Goal: Information Seeking & Learning: Learn about a topic

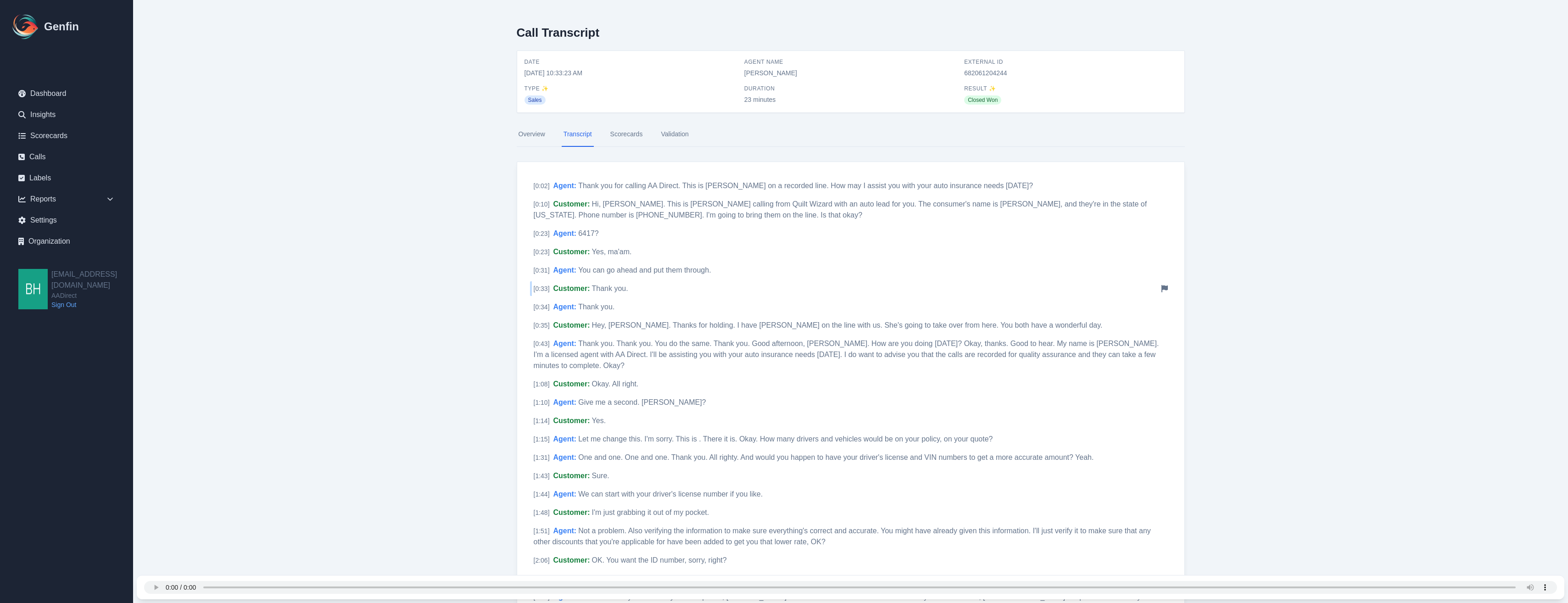
scroll to position [57, 0]
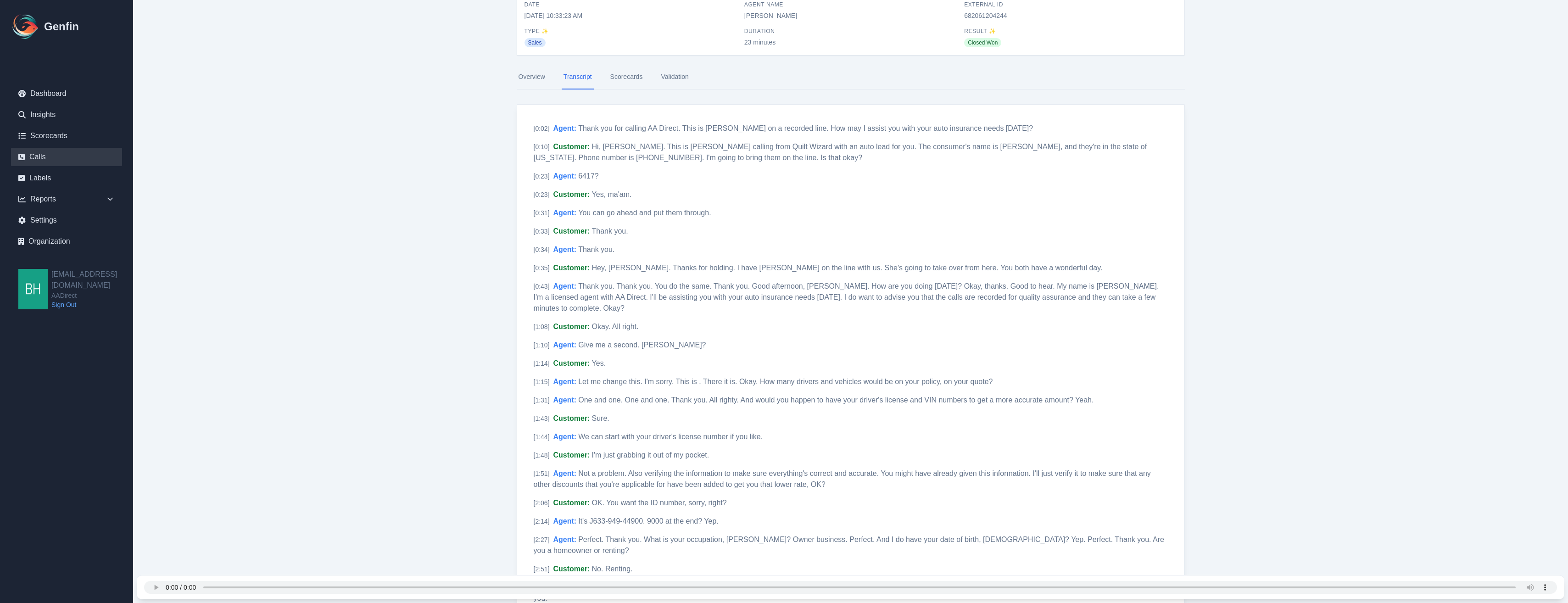
click at [30, 159] on link "Calls" at bounding box center [67, 157] width 111 height 18
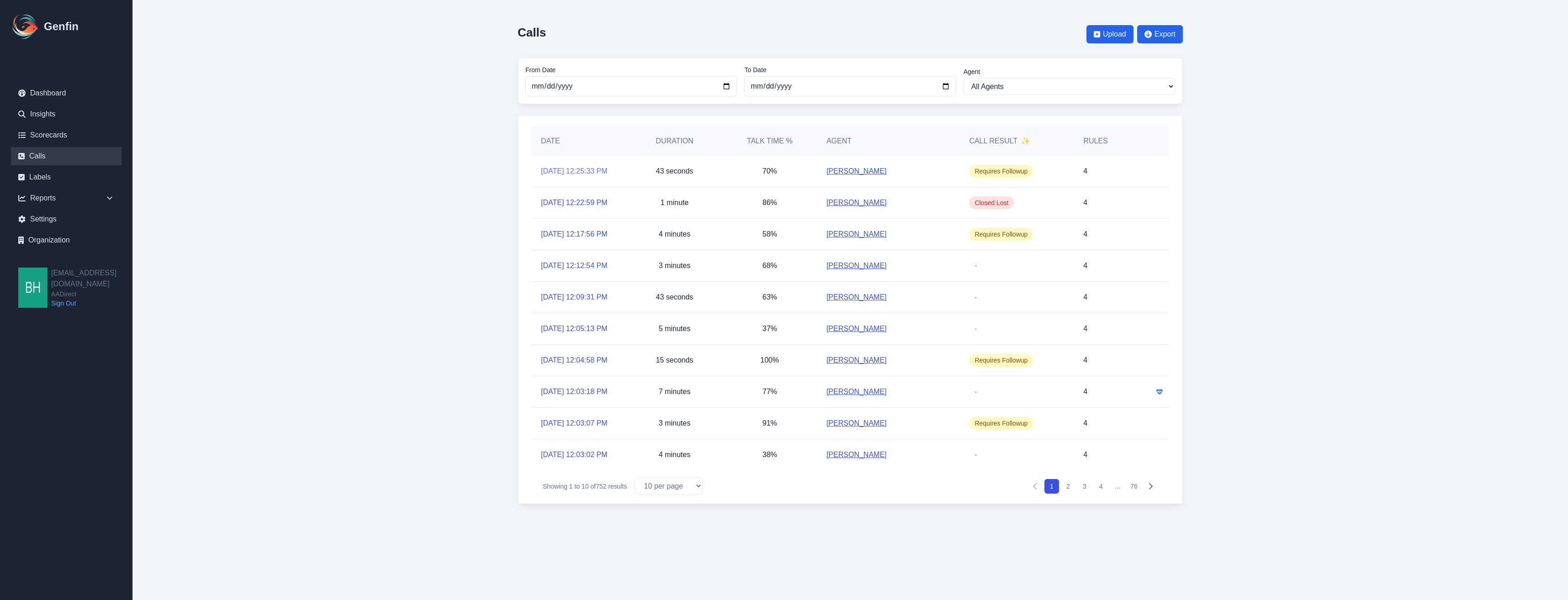
click at [548, 170] on link "[DATE] 12:25:33 PM" at bounding box center [575, 171] width 67 height 11
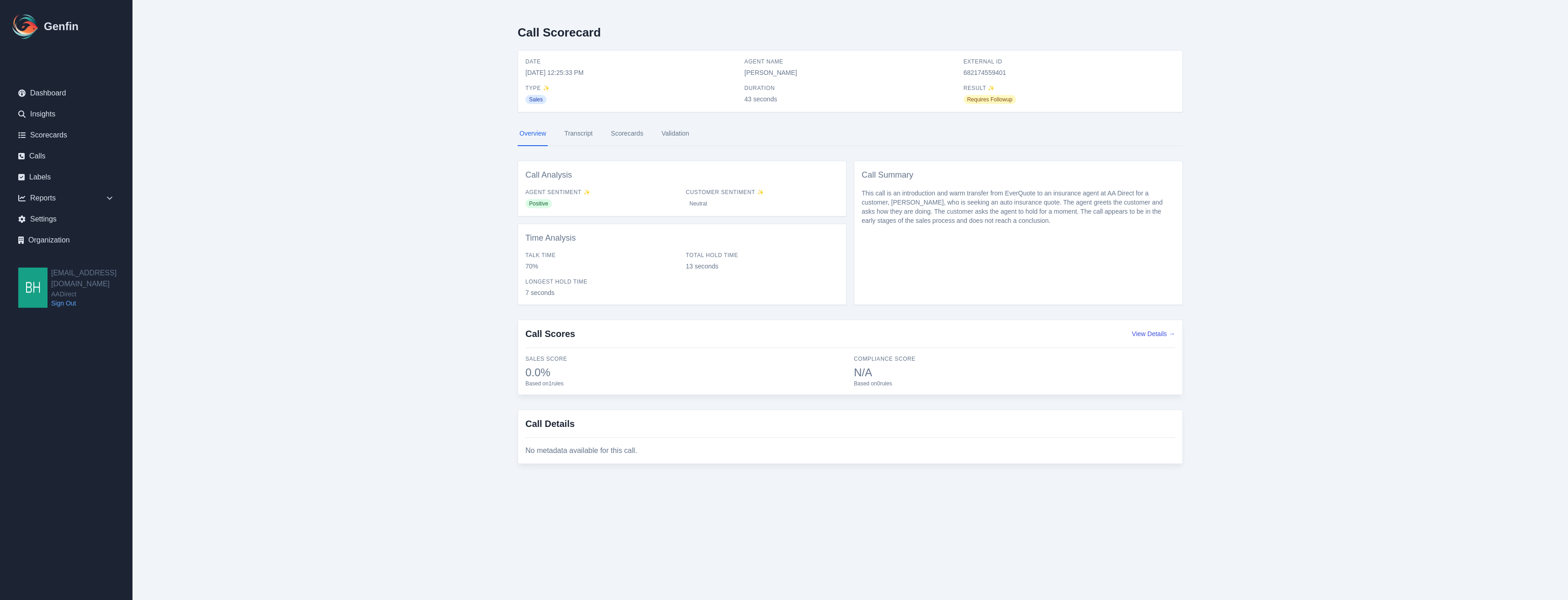
click at [575, 135] on link "Transcript" at bounding box center [578, 134] width 32 height 25
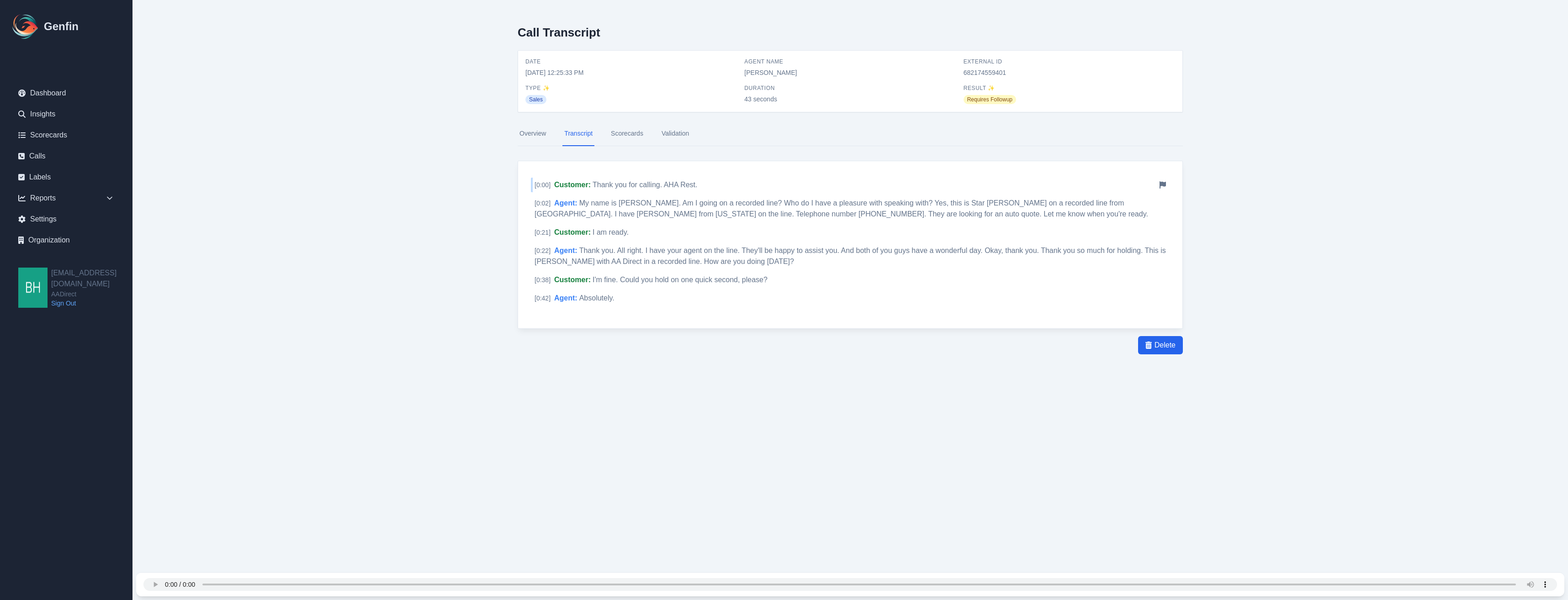
click at [587, 185] on span "Customer :" at bounding box center [572, 184] width 37 height 8
click at [591, 205] on span "My name is [PERSON_NAME]. Am I going on a recorded line? Who do I have a pleasu…" at bounding box center [841, 208] width 614 height 19
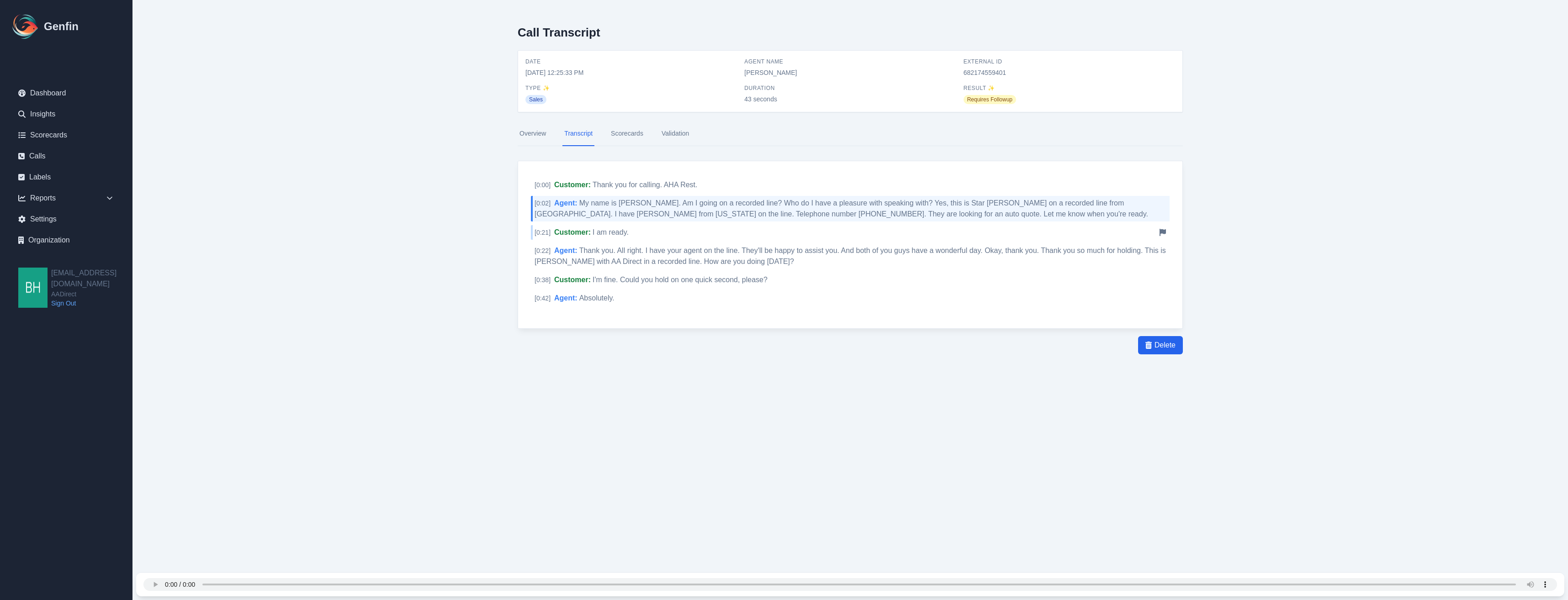
click at [588, 231] on span "Customer :" at bounding box center [572, 232] width 37 height 8
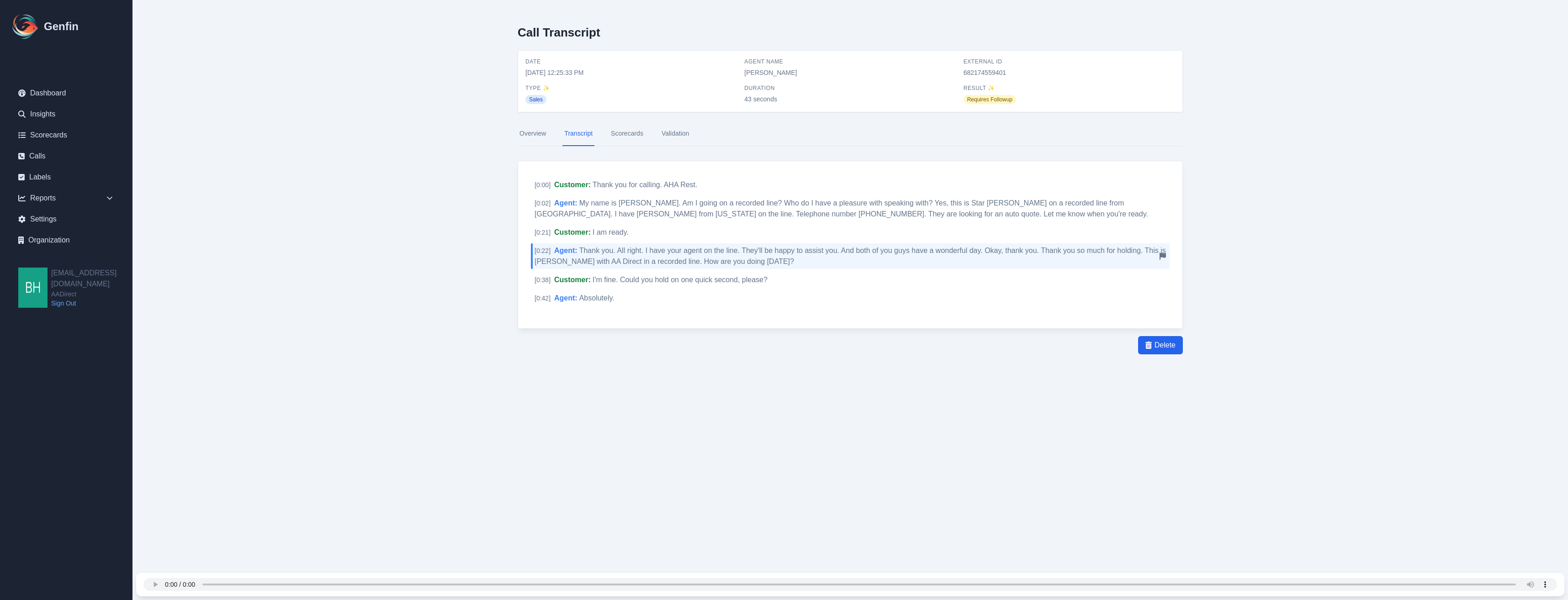
drag, startPoint x: 588, startPoint y: 231, endPoint x: 589, endPoint y: 257, distance: 26.0
click at [589, 257] on div "[ 0:22 ] Agent : Thank you. All right. I have your agent on the line. They'll b…" at bounding box center [850, 256] width 639 height 26
drag, startPoint x: 589, startPoint y: 257, endPoint x: 643, endPoint y: 257, distance: 54.0
click at [643, 257] on div "[ 0:22 ] Agent : Thank you. All right. I have your agent on the line. They'll b…" at bounding box center [850, 256] width 639 height 26
click at [613, 277] on span "I'm fine. Could you hold on one quick second, please?" at bounding box center [680, 279] width 175 height 8
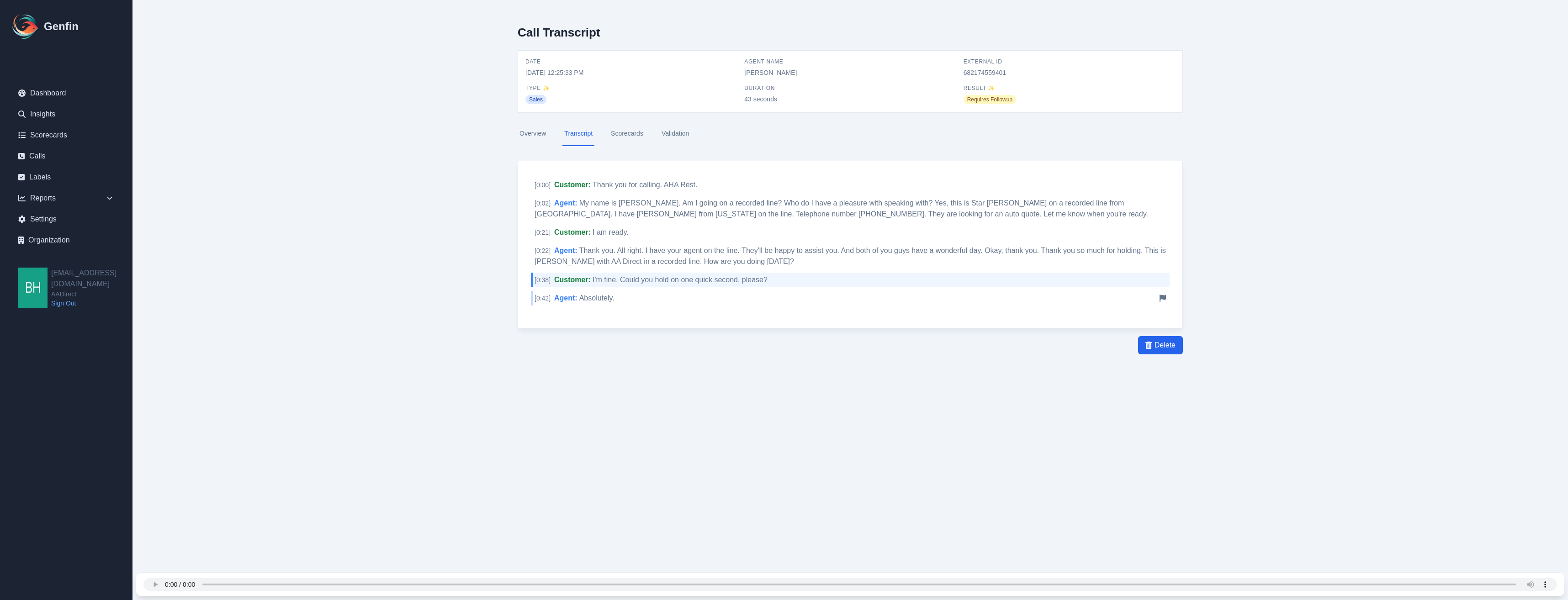
click at [587, 298] on span "Absolutely." at bounding box center [597, 298] width 35 height 8
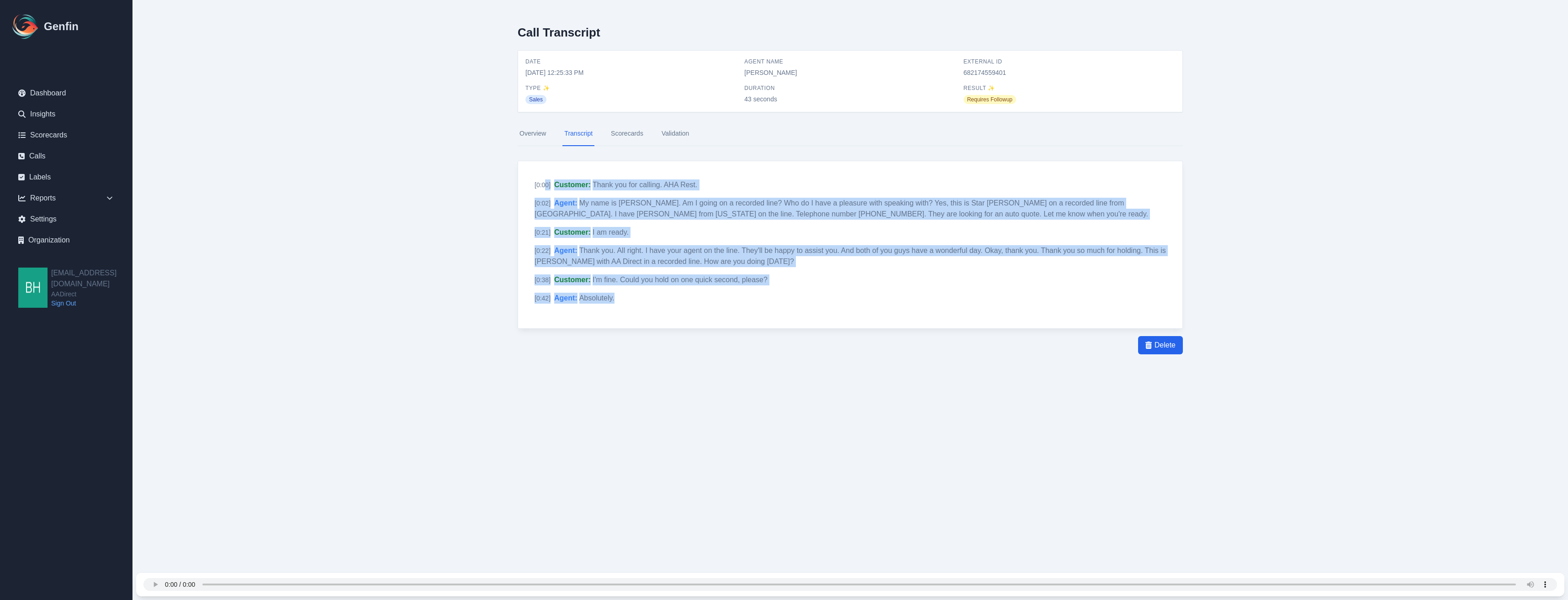
drag, startPoint x: 546, startPoint y: 181, endPoint x: 723, endPoint y: 314, distance: 221.4
click at [723, 314] on div "[ 0:00 ] Customer : Thank you for calling. AHA Rest. Notify Genfin of a transcr…" at bounding box center [850, 245] width 664 height 167
click at [1013, 299] on div "[ 0:42 ] Agent : Absolutely. Notify Genfin of a transcript error" at bounding box center [850, 298] width 639 height 15
click at [924, 175] on div "[ 0:00 ] Customer : Thank you for calling. AHA Rest. Notify Genfin of a transcr…" at bounding box center [850, 245] width 664 height 167
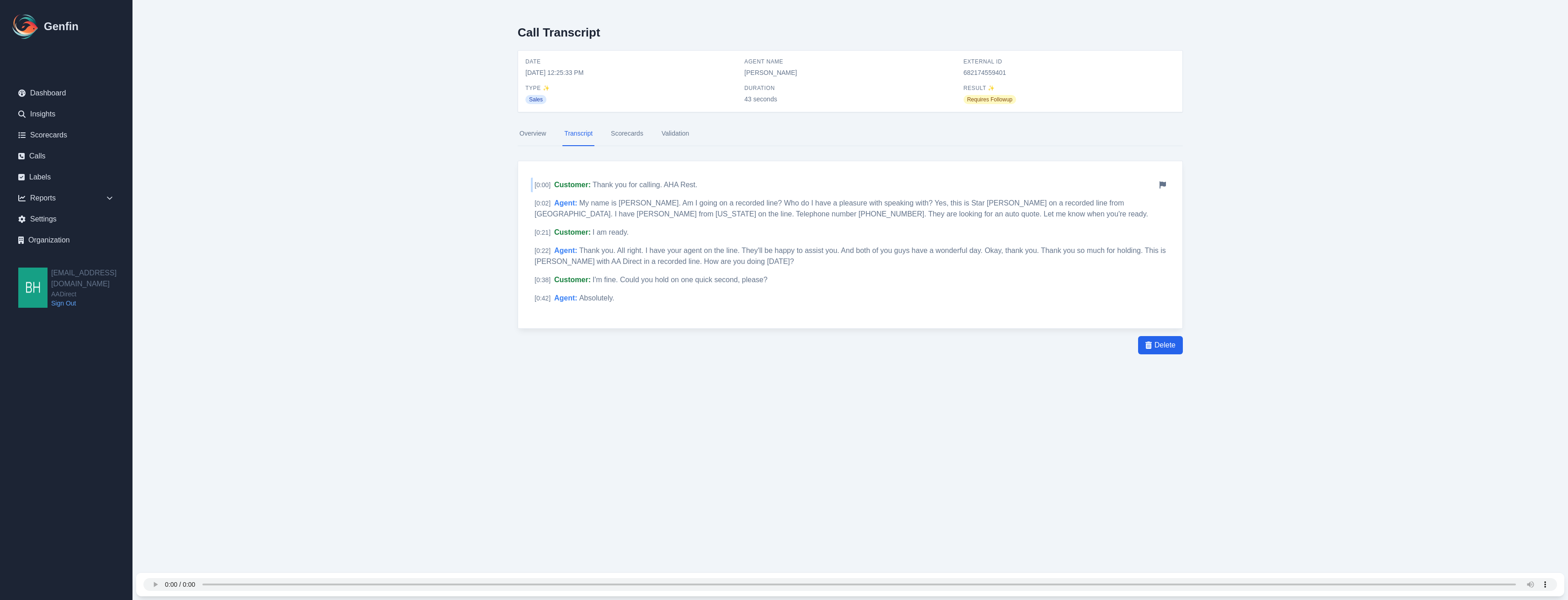
click at [585, 186] on span "Customer :" at bounding box center [572, 184] width 37 height 8
click at [617, 203] on span "My name is [PERSON_NAME]. Am I going on a recorded line? Who do I have a pleasu…" at bounding box center [841, 208] width 614 height 19
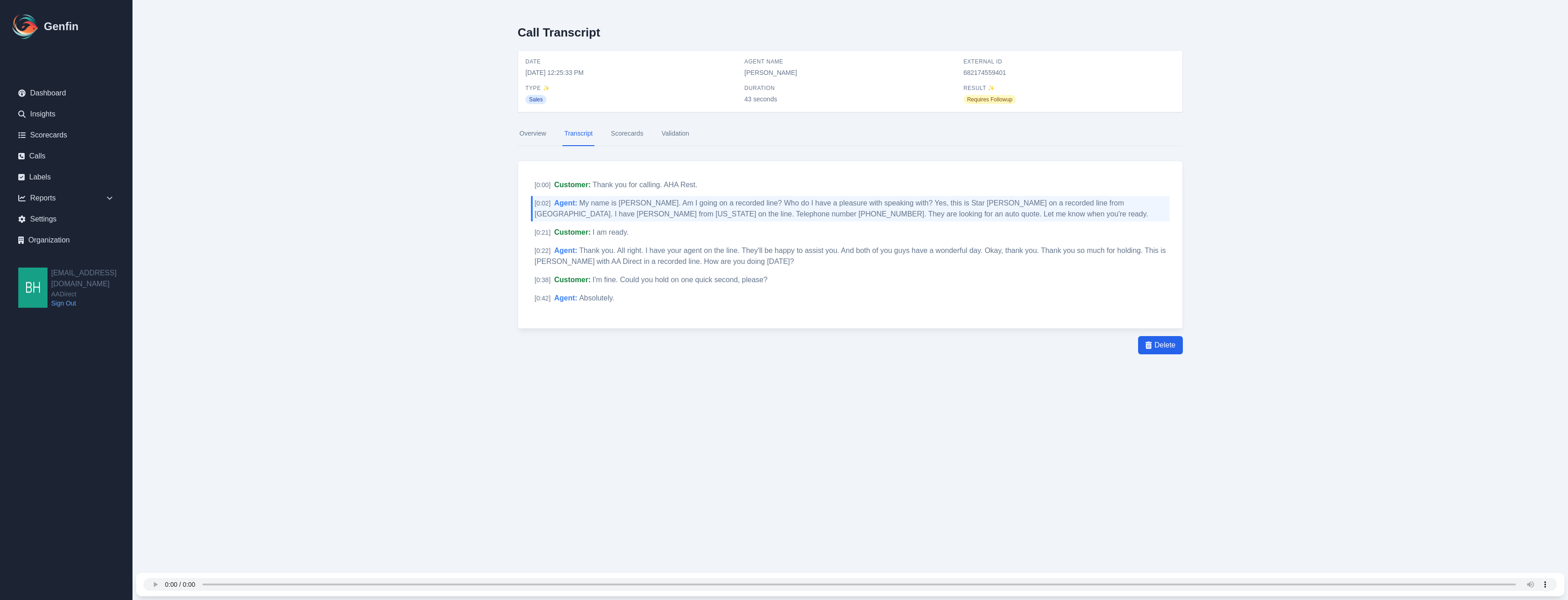
click at [1287, 159] on main "Call Transcript Date [DATE] 12:25:33 PM Agent Name [PERSON_NAME] External ID 68…" at bounding box center [850, 208] width 1435 height 417
click at [568, 236] on div "[ 0:21 ] Customer : I am ready. Notify Genfin of a transcript error" at bounding box center [850, 232] width 639 height 15
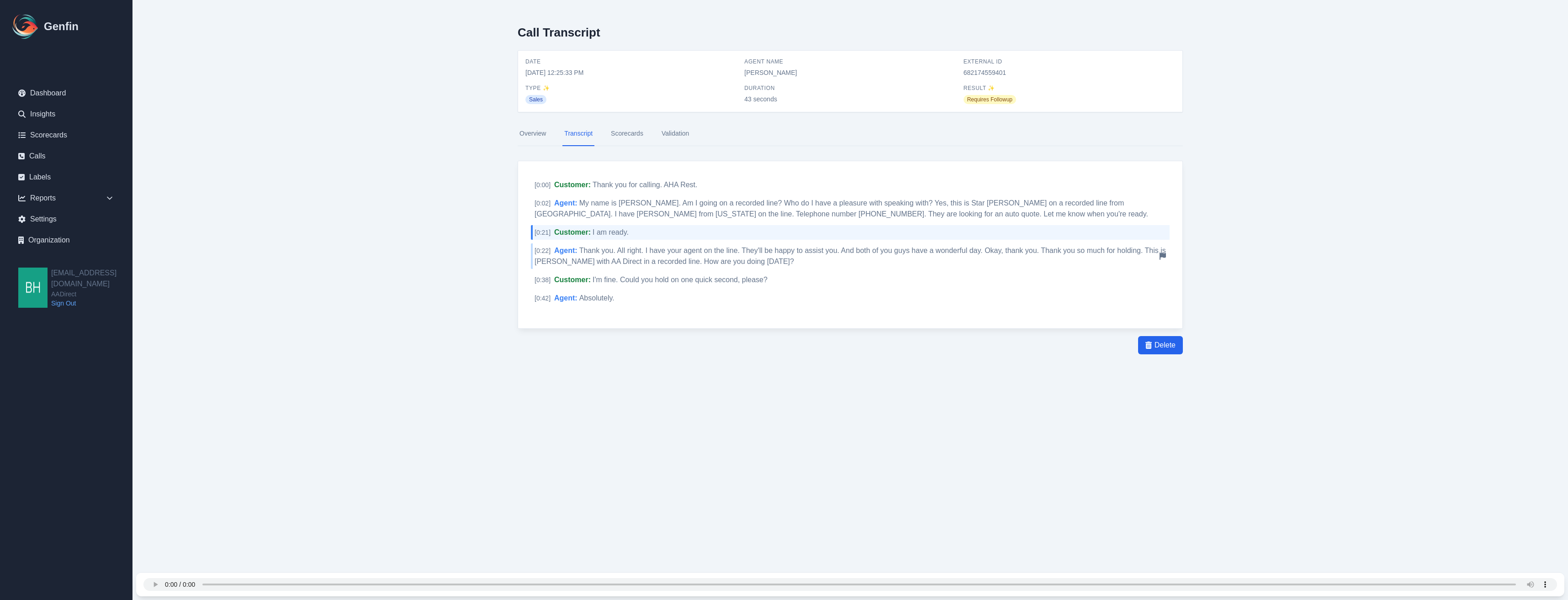
click at [569, 259] on span "Thank you. All right. I have your agent on the line. They'll be happy to assist…" at bounding box center [850, 256] width 631 height 19
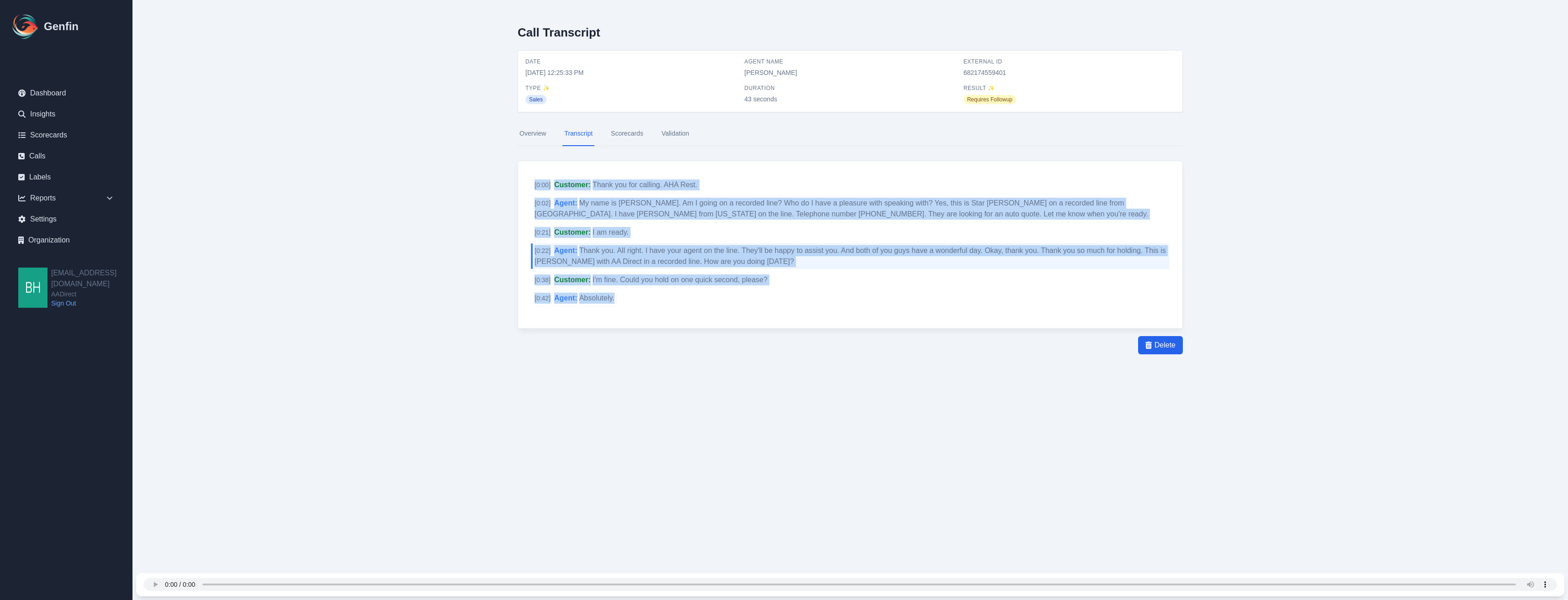
drag, startPoint x: 534, startPoint y: 184, endPoint x: 637, endPoint y: 308, distance: 161.2
click at [637, 308] on div "[ 0:00 ] Customer : Thank you for calling. AHA Rest. Notify Genfin of a transcr…" at bounding box center [850, 245] width 664 height 167
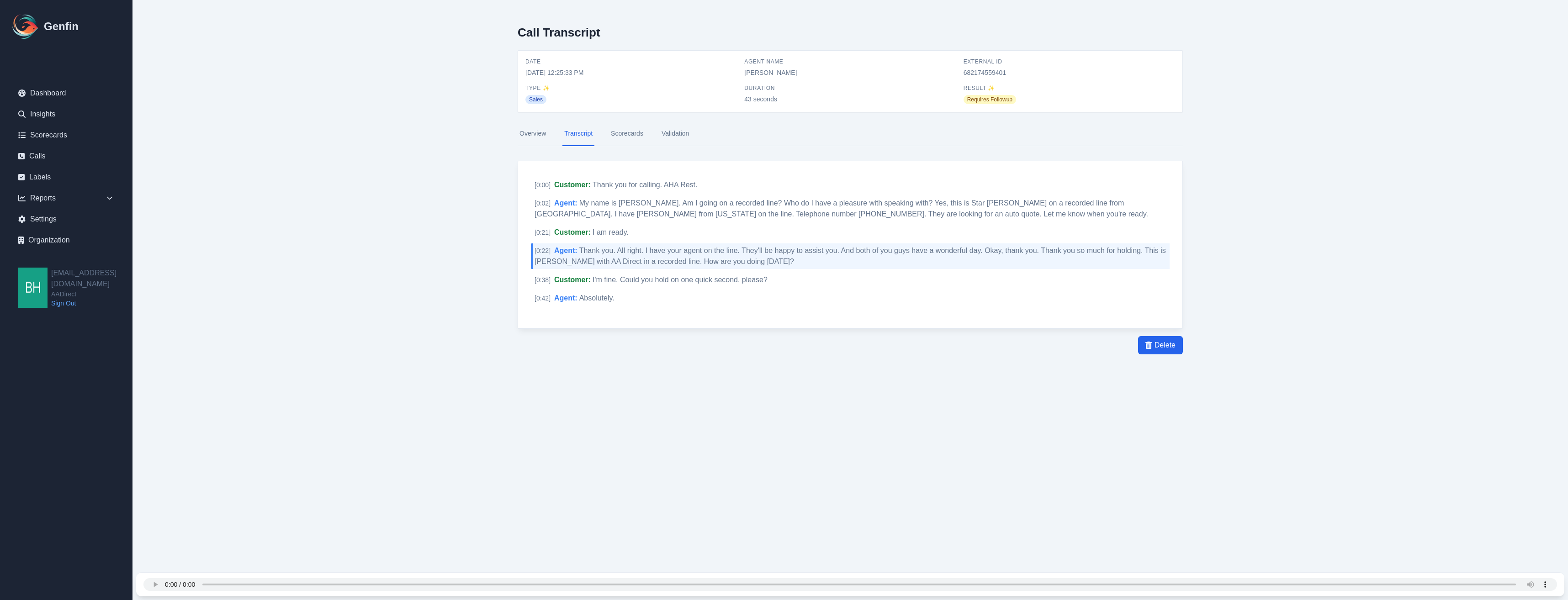
drag, startPoint x: 637, startPoint y: 308, endPoint x: 751, endPoint y: 334, distance: 116.9
click at [751, 334] on div "Call Transcript Date [DATE] 12:25:33 PM Agent Name [PERSON_NAME] External ID 68…" at bounding box center [850, 186] width 665 height 336
click at [1162, 212] on icon "Notify Genfin of a transcript error" at bounding box center [1163, 209] width 7 height 7
click at [1159, 207] on div "[ 0:02 ] Agent : My name is [PERSON_NAME]. Am I going on a recorded line? Who d…" at bounding box center [850, 209] width 639 height 26
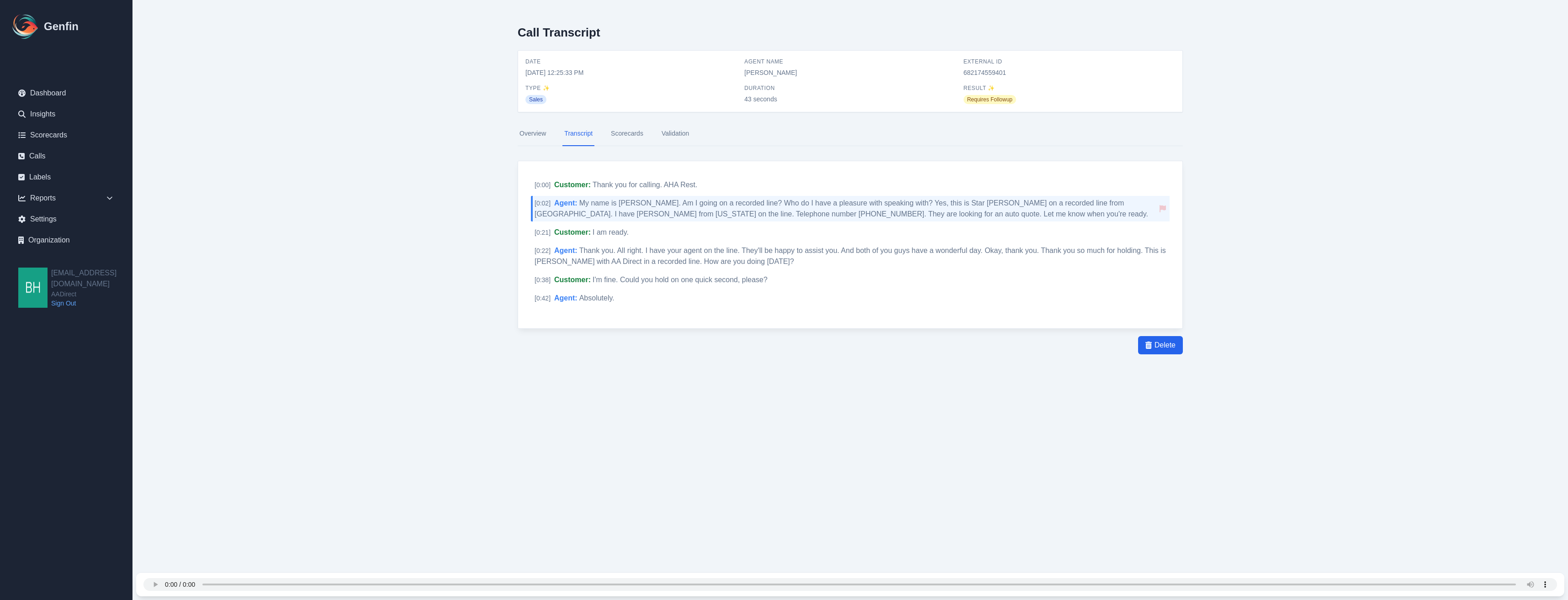
click at [774, 169] on div "[ 0:00 ] Customer : Thank you for calling. AHA Rest. Notify Genfin of a transcr…" at bounding box center [850, 245] width 664 height 167
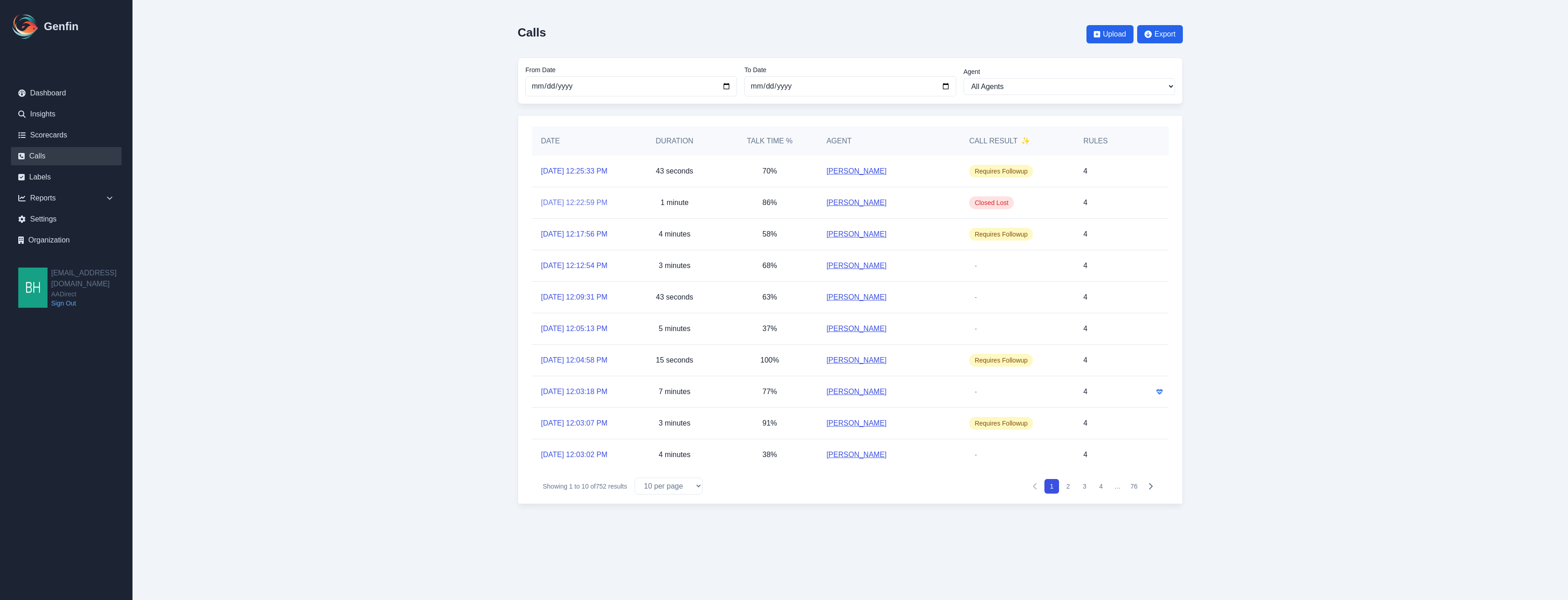
click at [552, 205] on link "[DATE] 12:22:59 PM" at bounding box center [575, 203] width 67 height 11
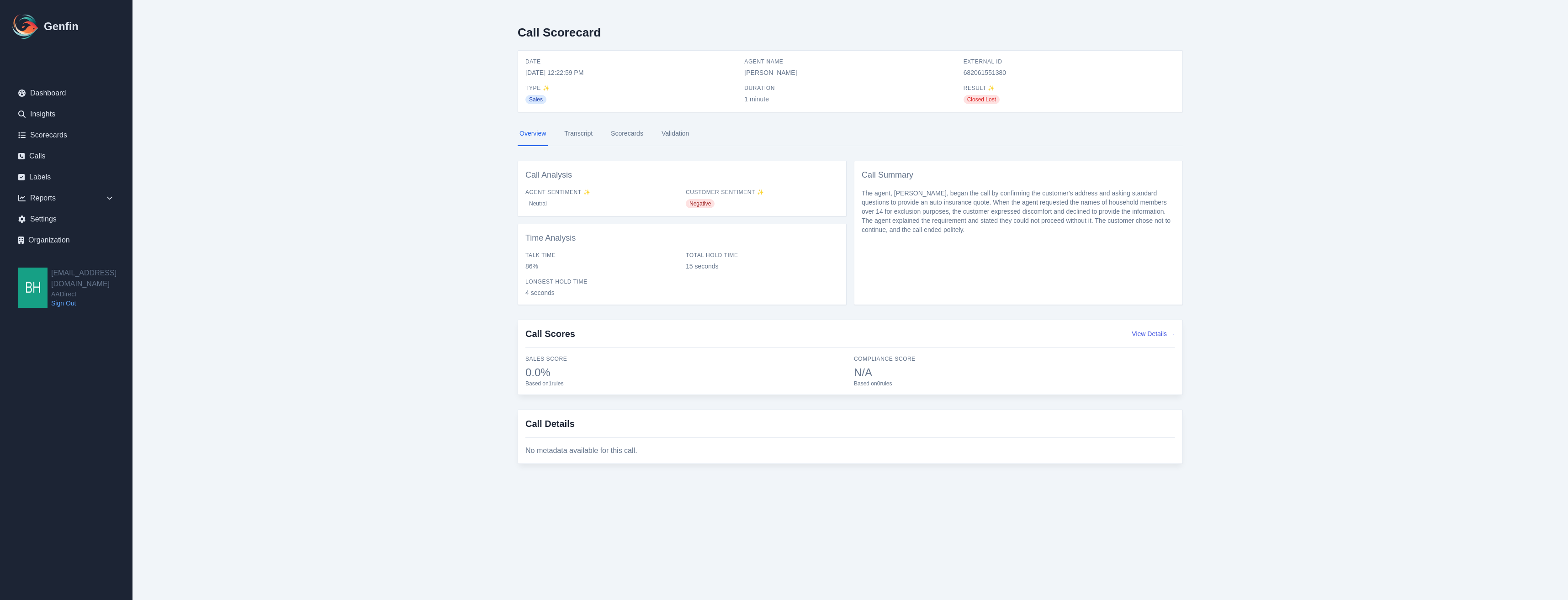
click at [570, 135] on link "Transcript" at bounding box center [578, 134] width 32 height 25
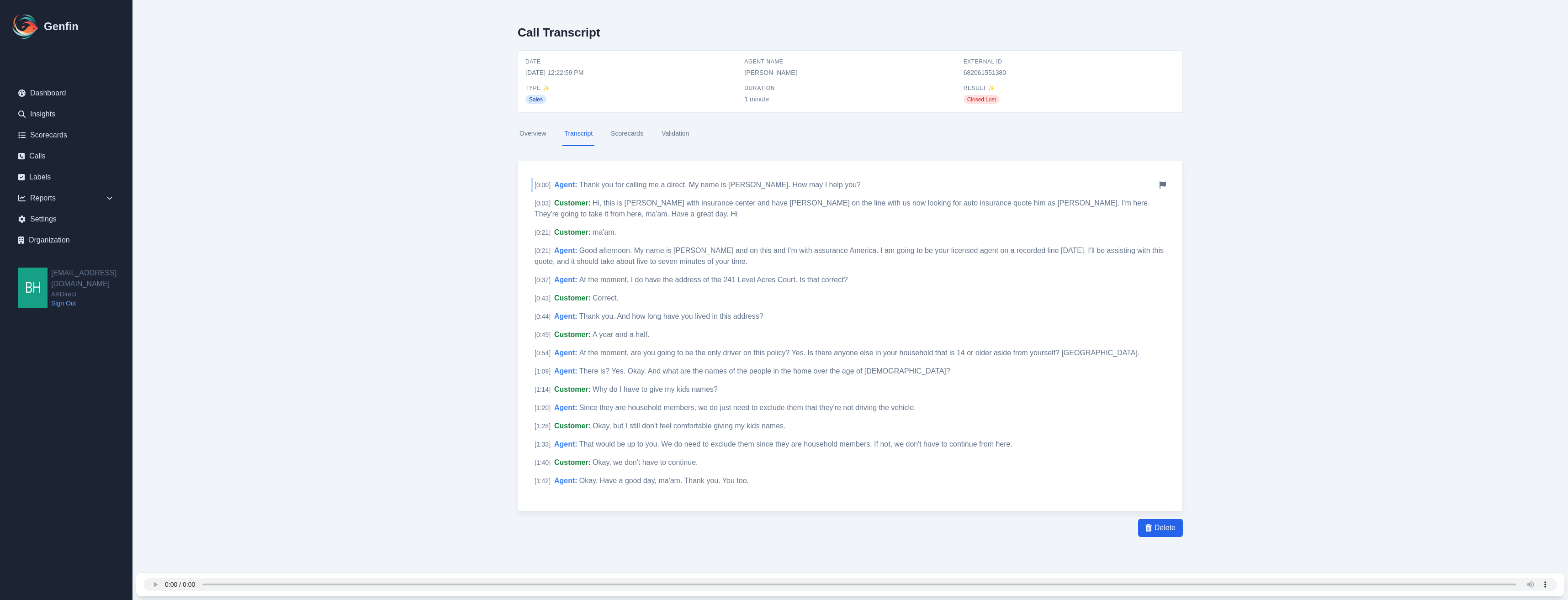
click at [585, 180] on div "[ 0:00 ] Agent : Thank you for calling me a direct. My name is [PERSON_NAME]. H…" at bounding box center [850, 185] width 639 height 15
click at [585, 203] on span "Customer :" at bounding box center [572, 203] width 37 height 8
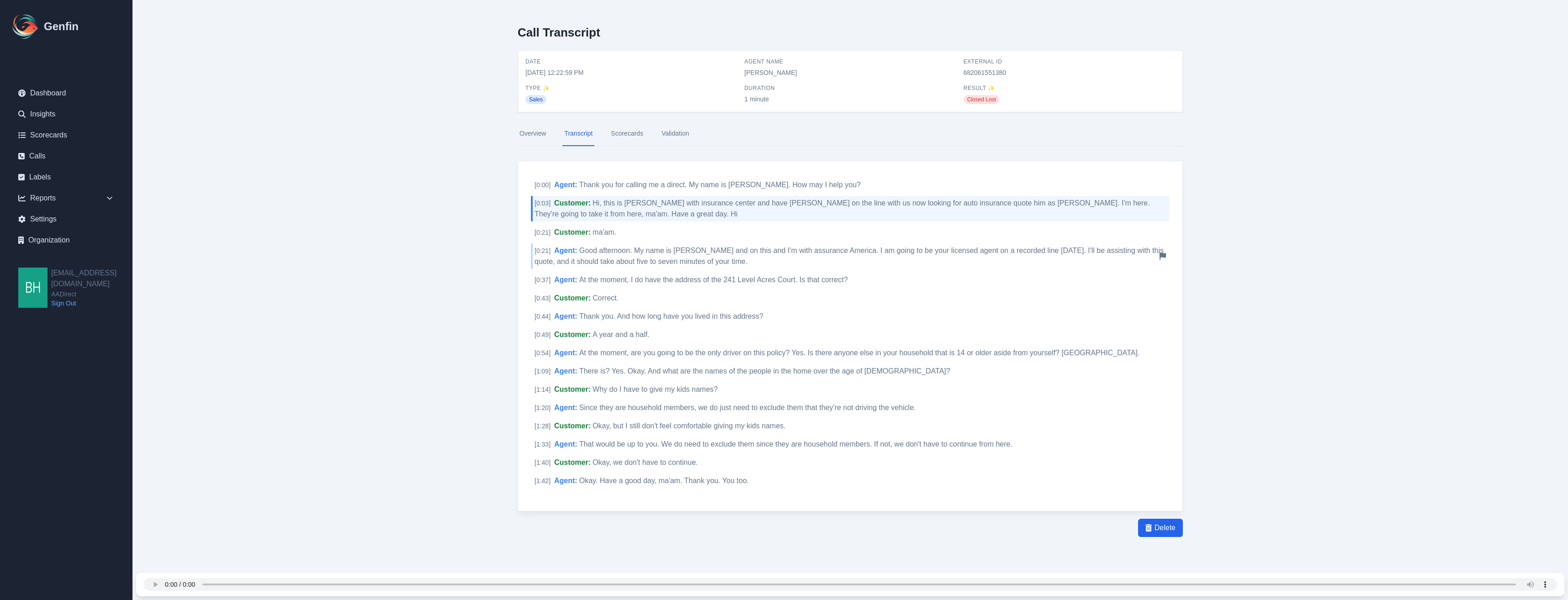
click at [581, 251] on span "Good afternoon. My name is [PERSON_NAME] and on this and I'm with assurance Ame…" at bounding box center [849, 256] width 629 height 19
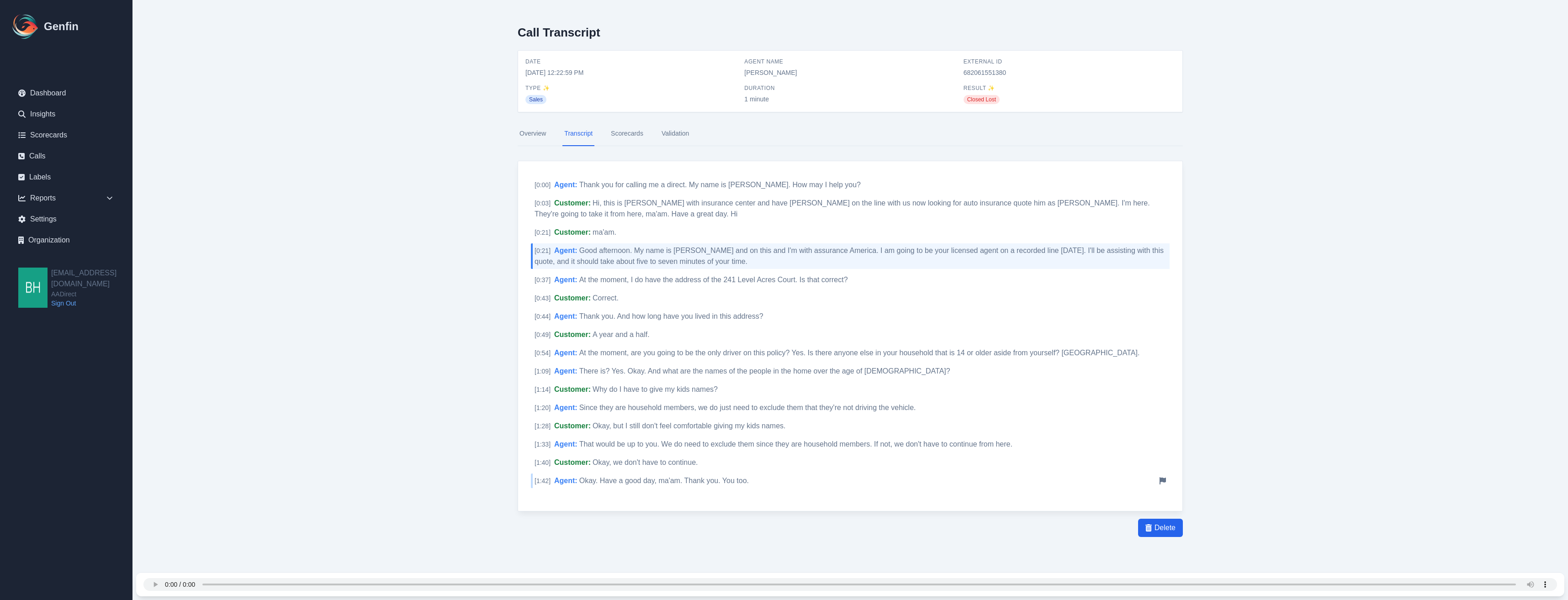
click at [612, 481] on span "Okay. Have a good day, ma'am. Thank you. You too." at bounding box center [664, 481] width 169 height 8
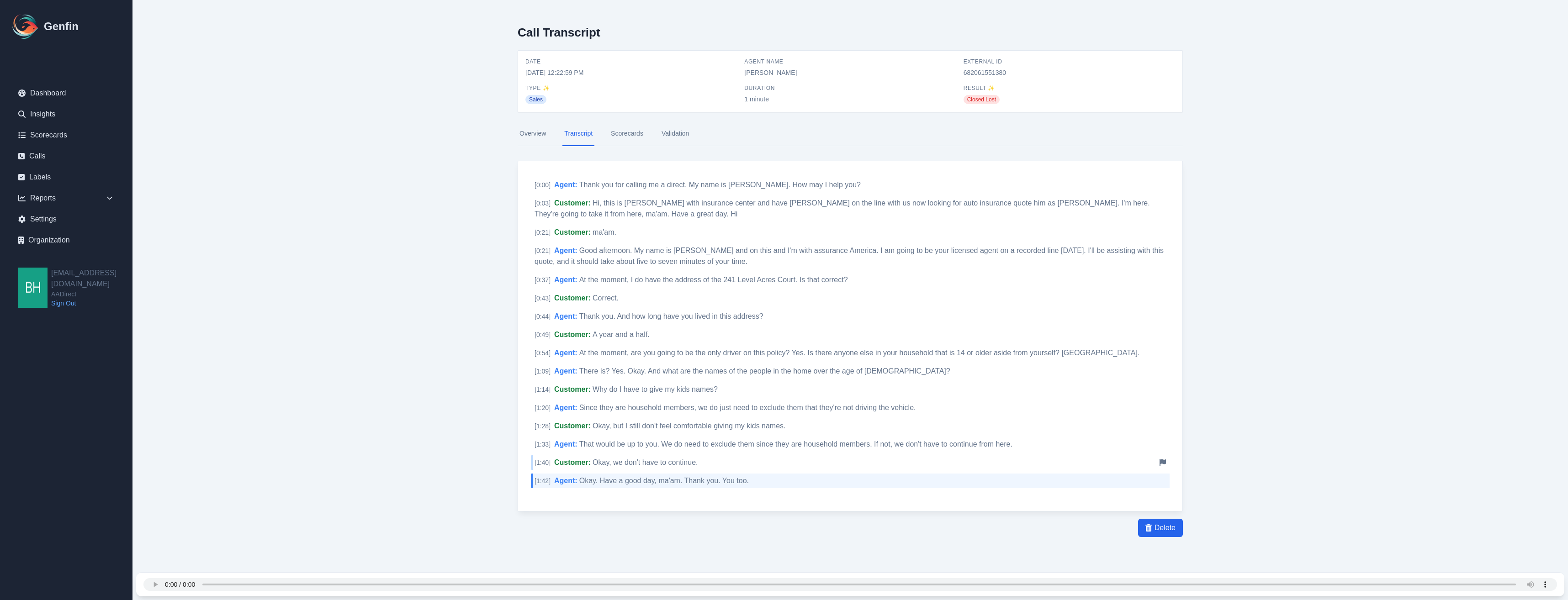
click at [616, 460] on span "Okay, we don't have to continue." at bounding box center [645, 462] width 105 height 8
